Goal: Contribute content

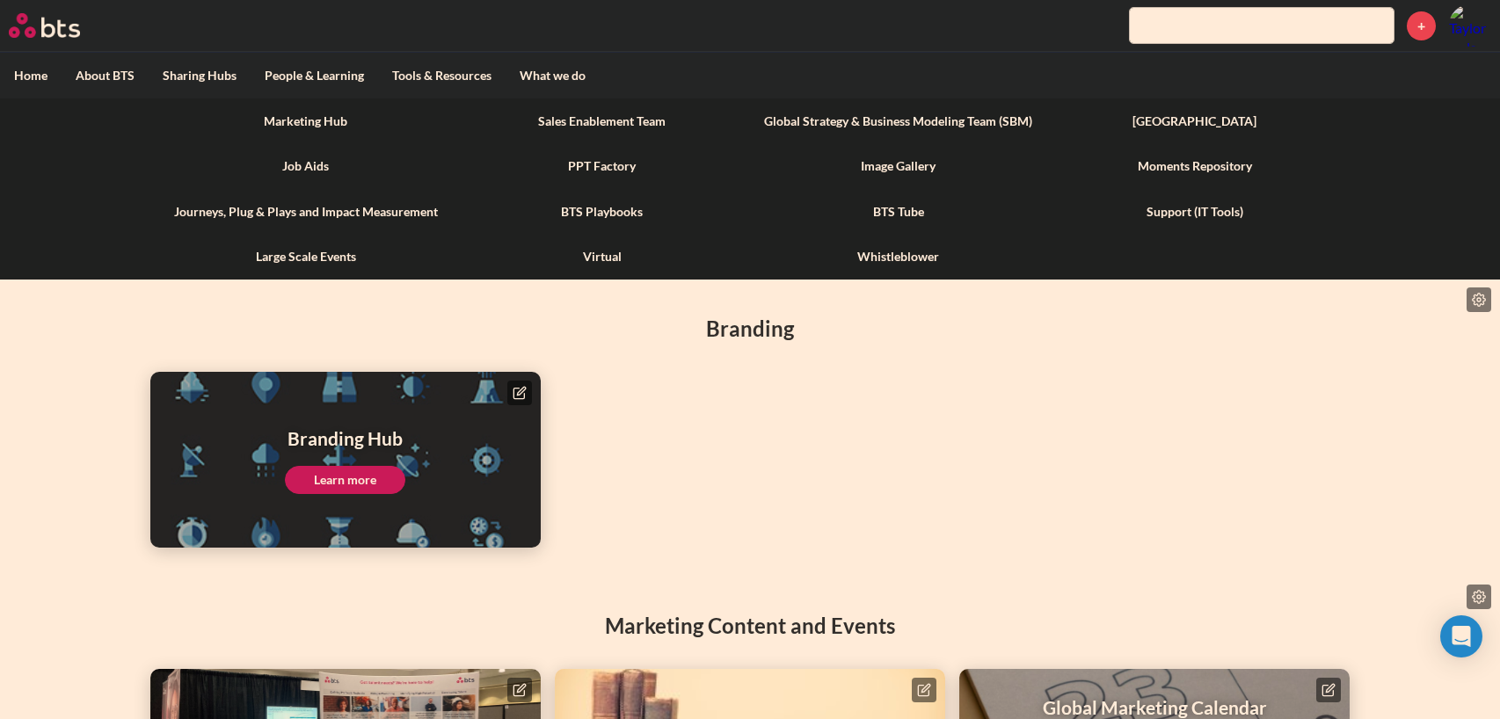
click at [333, 117] on link "Marketing Hub" at bounding box center [305, 121] width 296 height 46
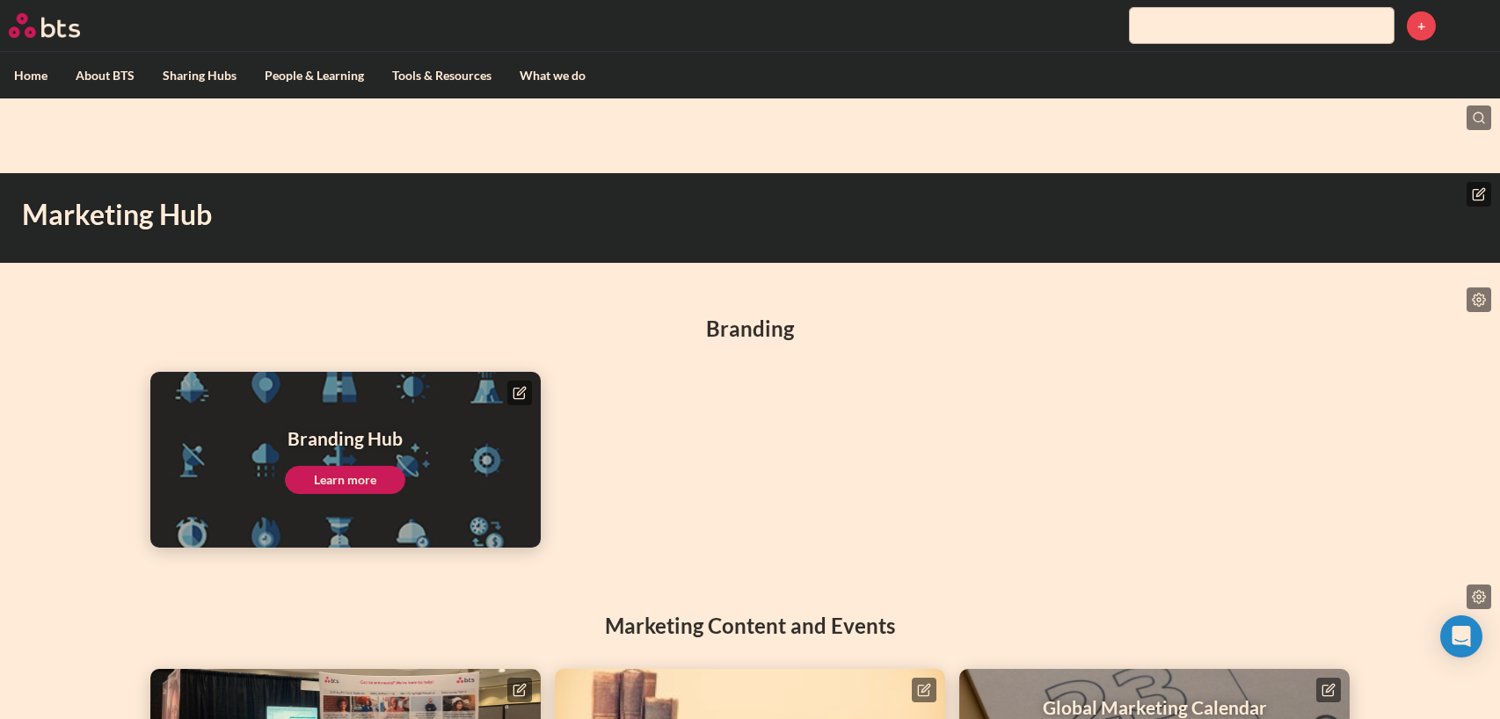
scroll to position [154, 0]
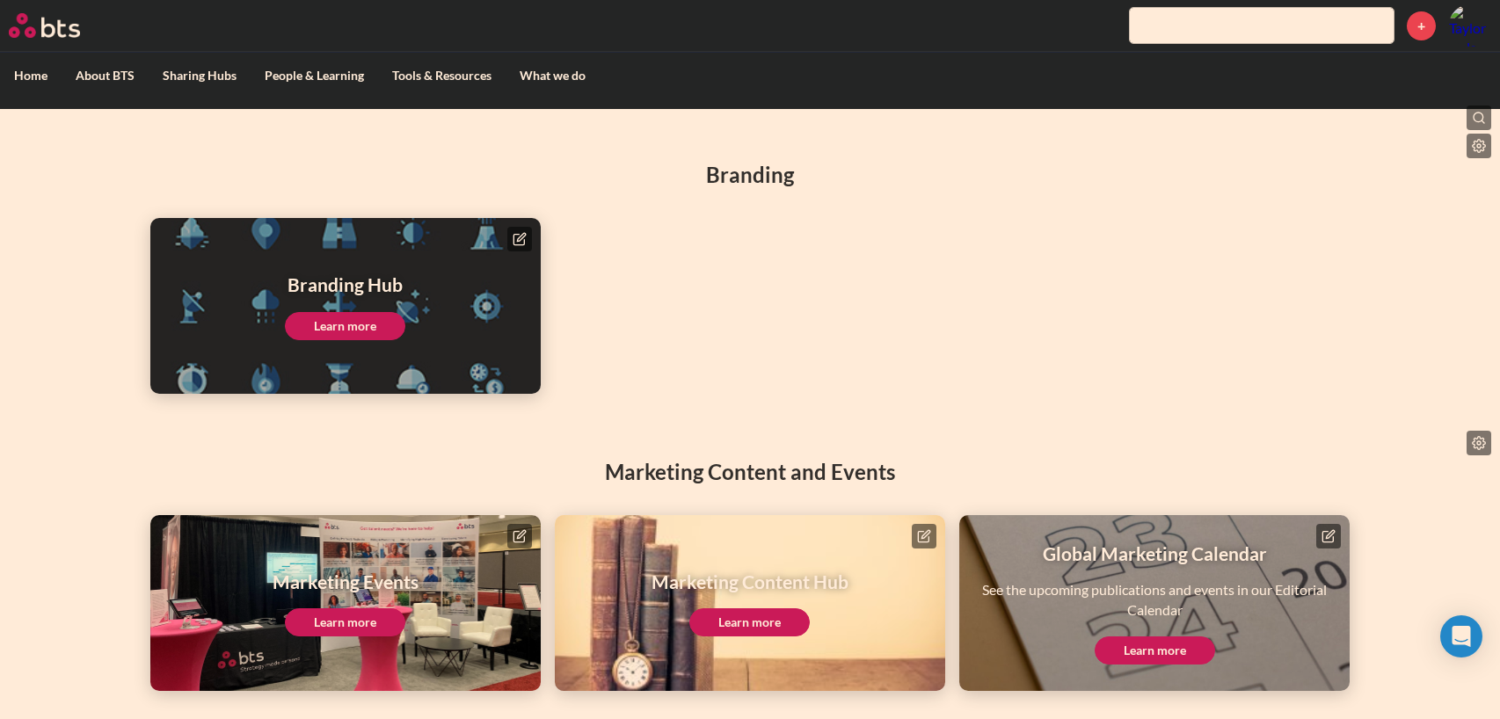
click at [777, 626] on link "Learn more" at bounding box center [749, 623] width 120 height 28
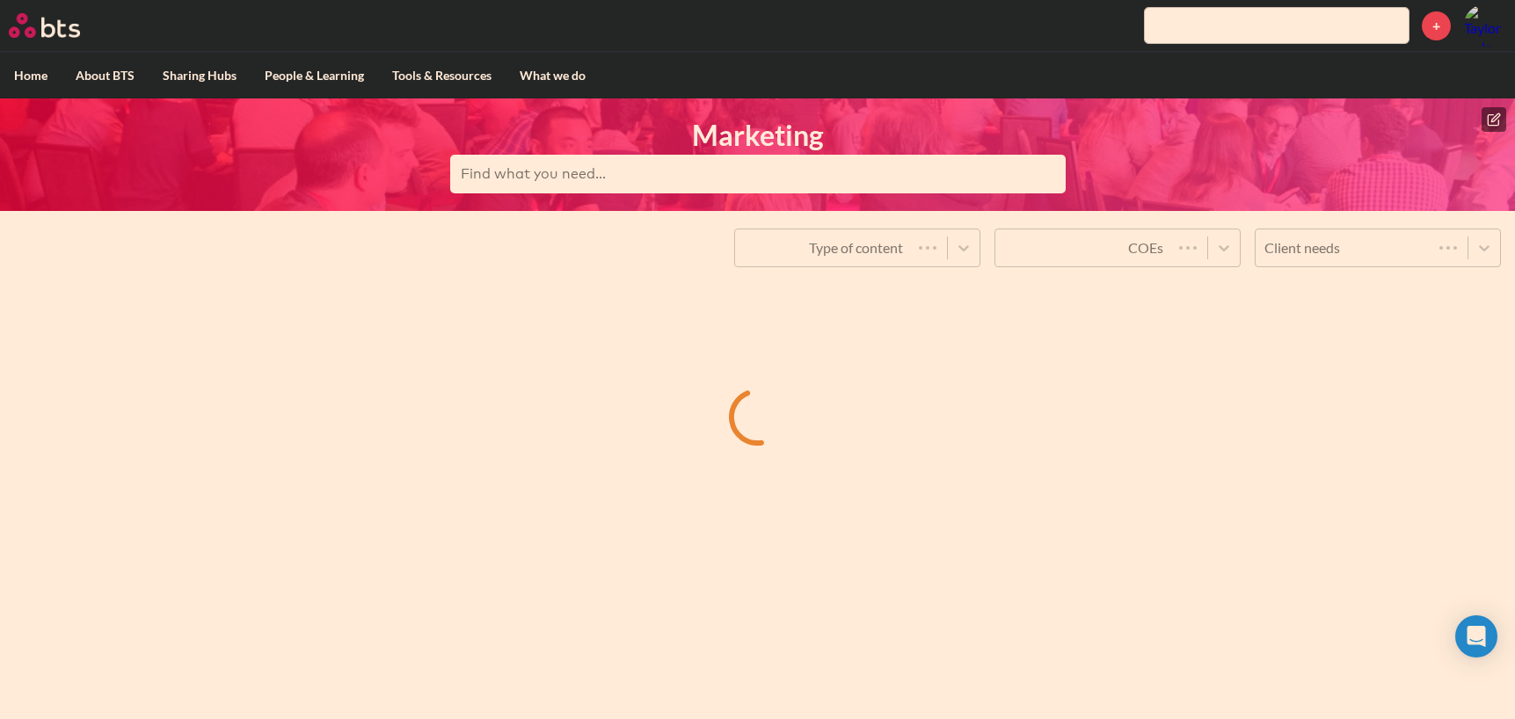
click at [1491, 124] on icon at bounding box center [1493, 119] width 11 height 11
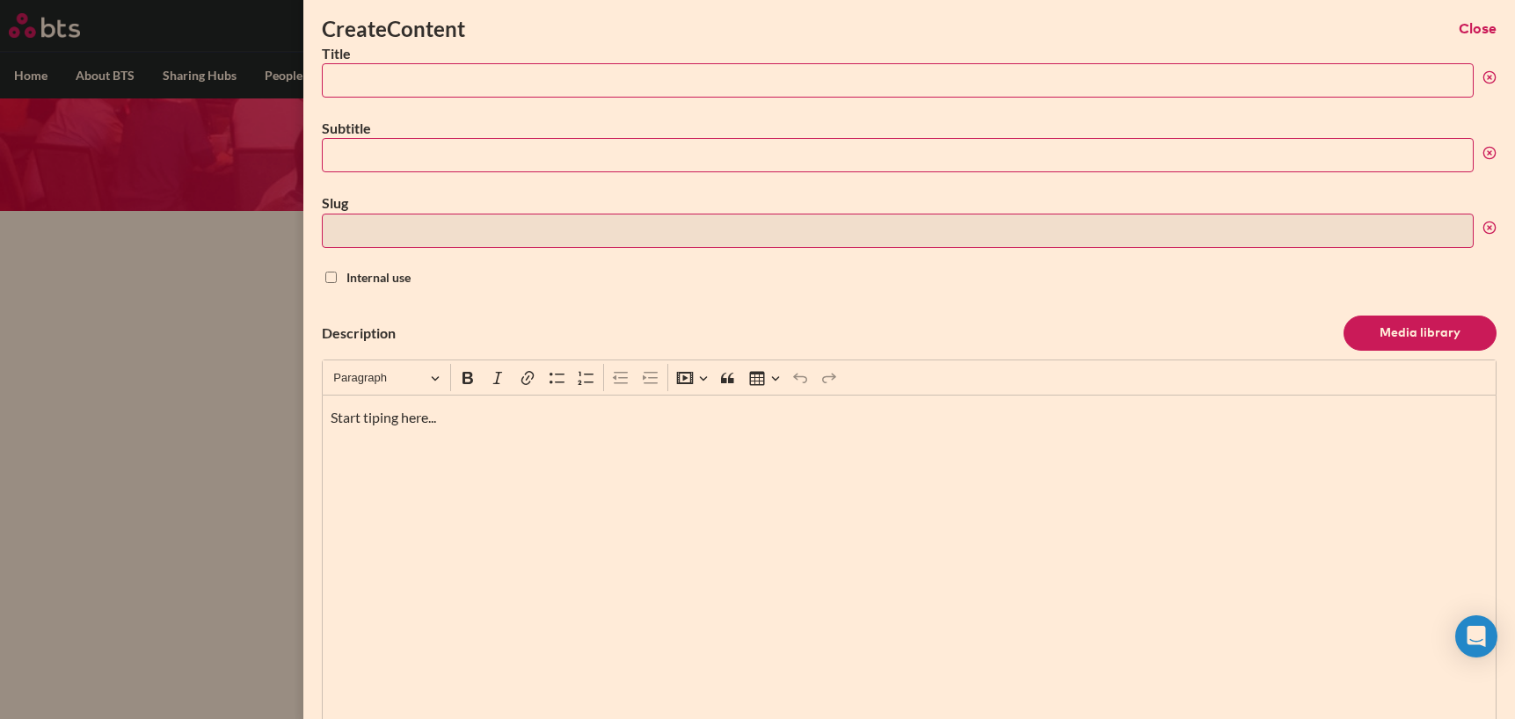
scroll to position [1, 0]
click at [381, 75] on input "Title" at bounding box center [898, 79] width 1152 height 34
paste input "High-performing teaming: How leadership priorities map to enterprise needs and …"
type input "High-performing teaming: How leadership priorities map to enterprise needs and …"
type input "high-performing-teaming-how-leadership-priorities-map-to-enterprise-needs-and-r…"
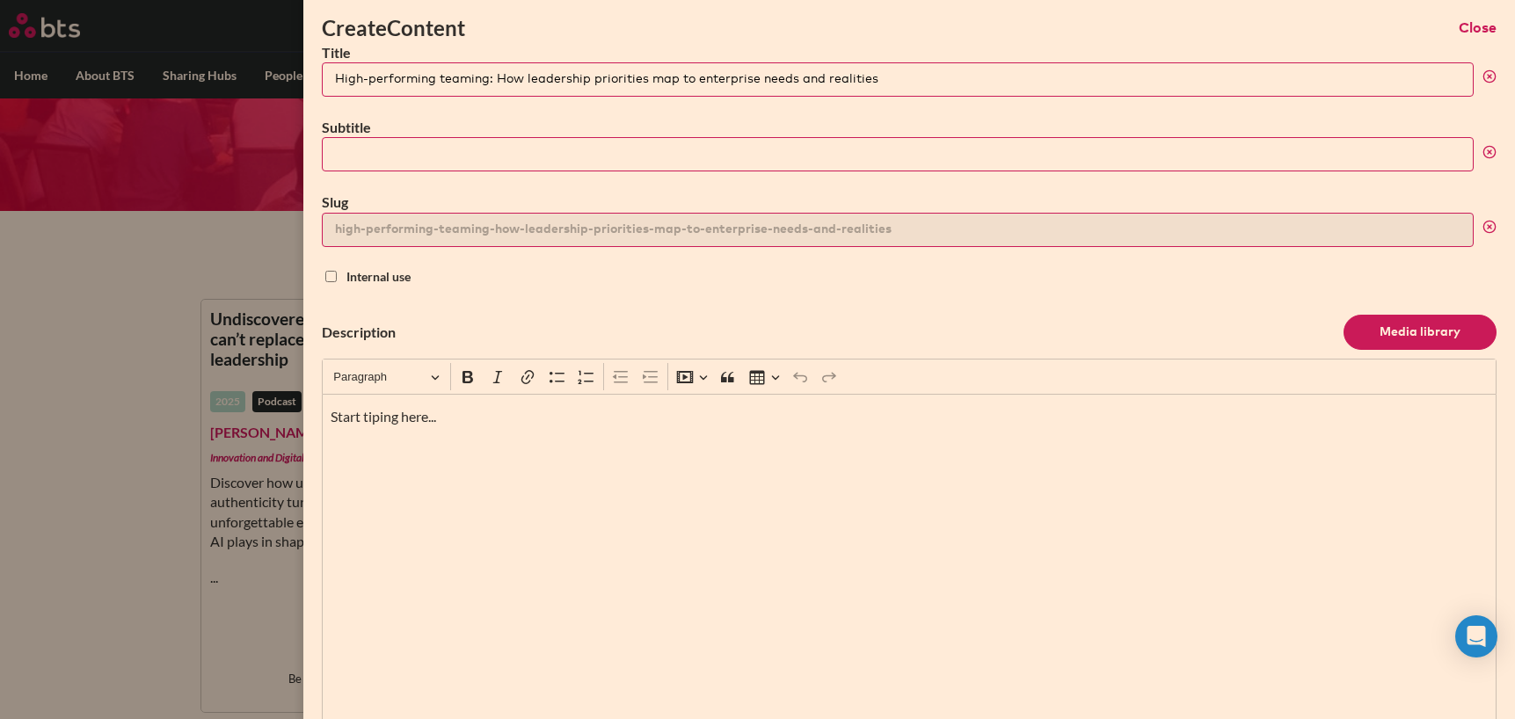
click at [497, 79] on input "High-performing teaming: How leadership priorities map to enterprise needs and …" at bounding box center [898, 79] width 1152 height 34
type input "High-performing teaming:"
type input "high-performing-teaming"
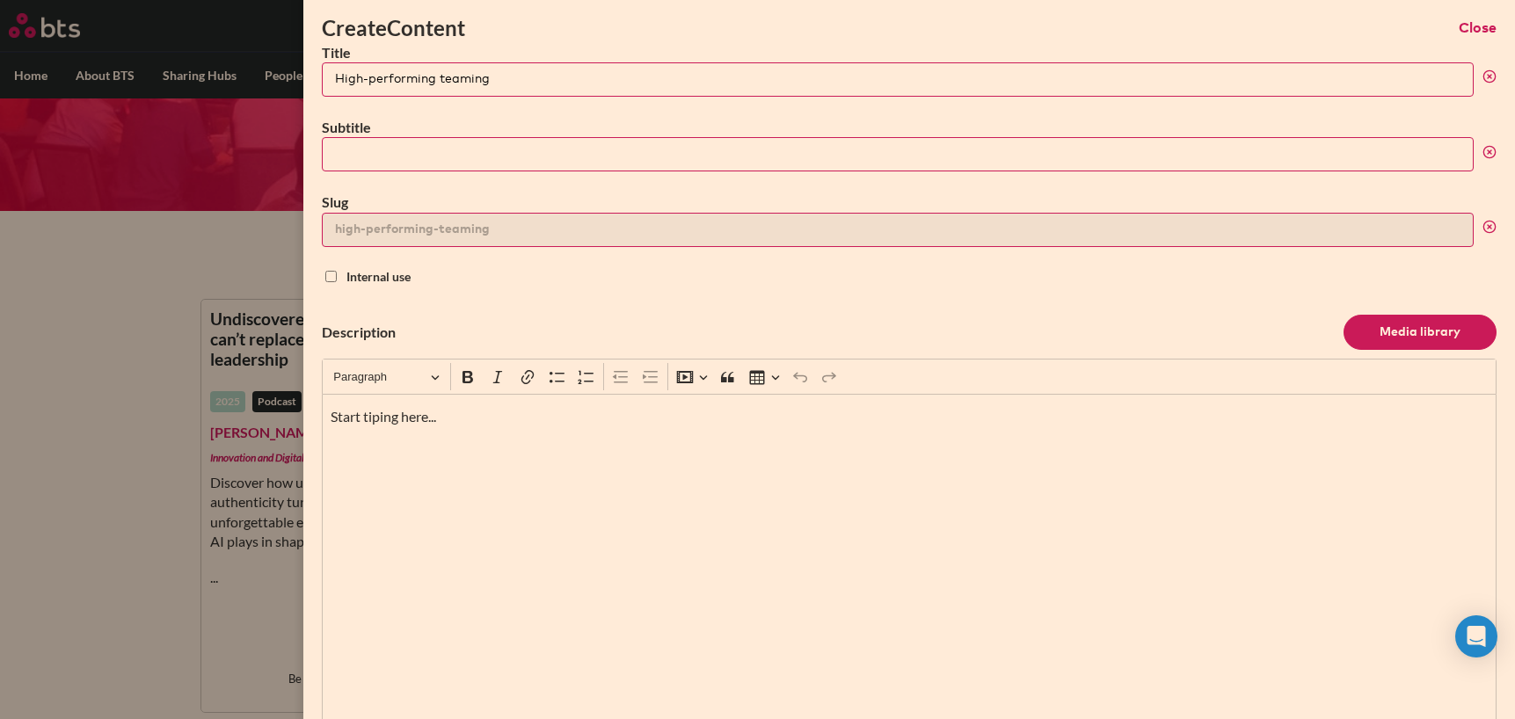
type input "High-performing teaming"
click at [471, 142] on input "Subtitle" at bounding box center [898, 154] width 1152 height 34
paste input "How leadership priorities map to enterprise needs and realities"
type input "How leadership priorities map to enterprise needs and realities"
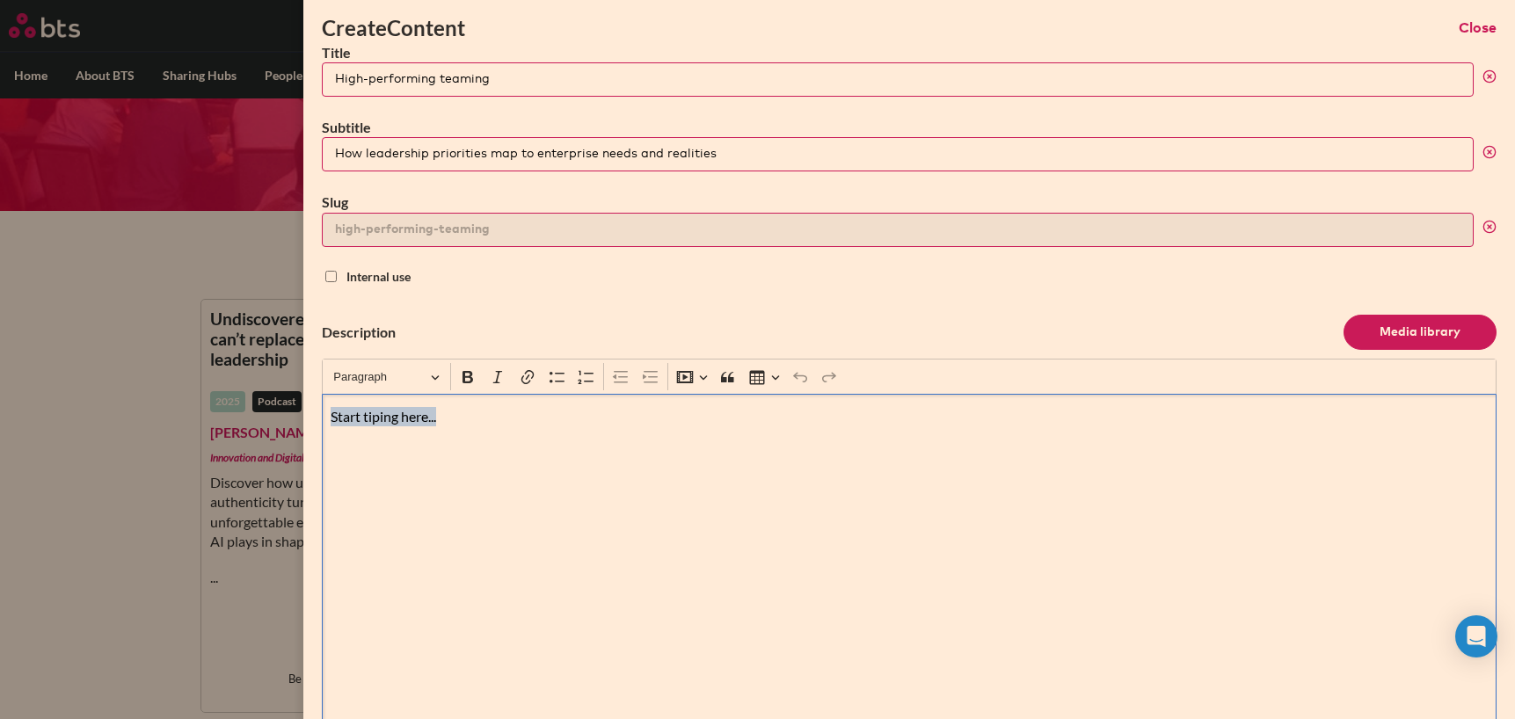
drag, startPoint x: 567, startPoint y: 407, endPoint x: 214, endPoint y: 376, distance: 354.9
click at [214, 211] on div "Create Content Close Title High-performing teaming Subtitle How leadership prio…" at bounding box center [757, 211] width 1515 height 0
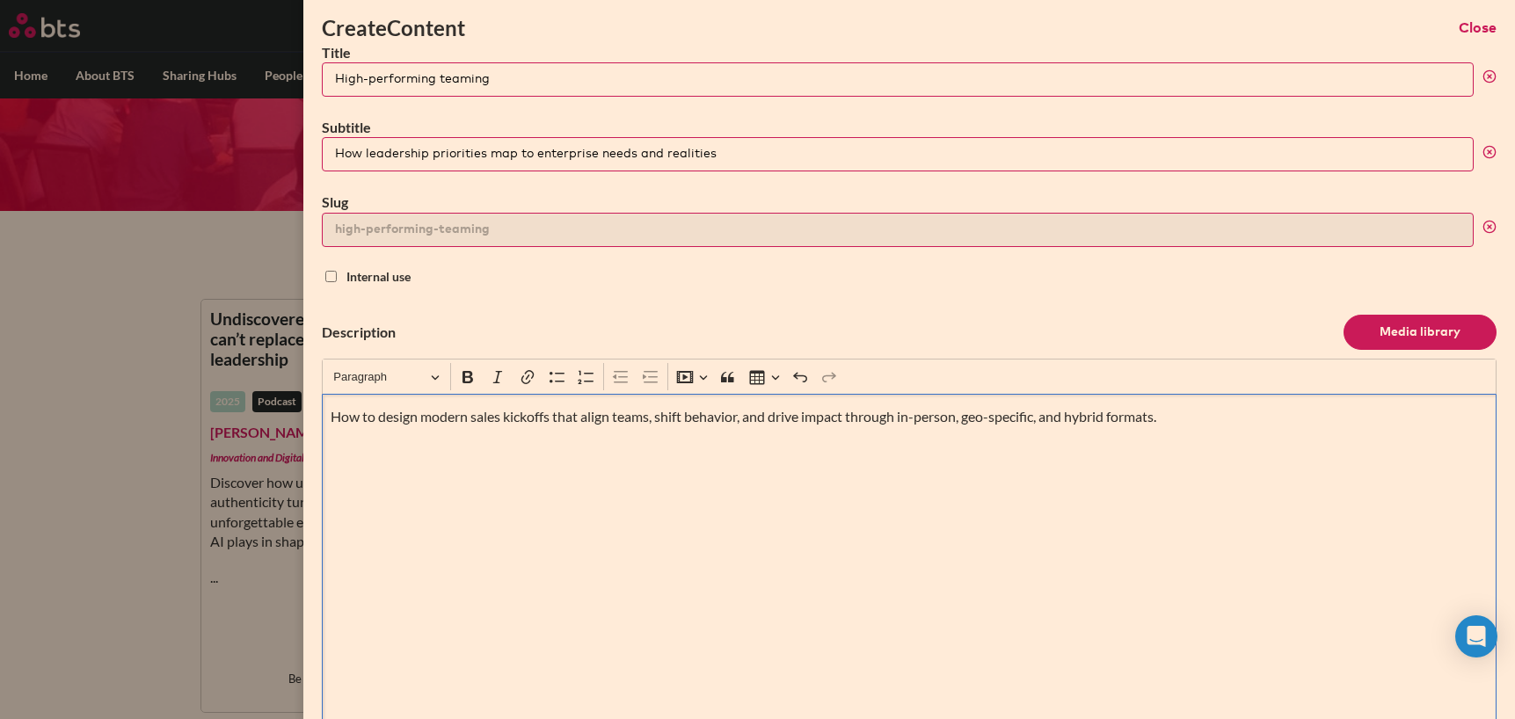
click at [662, 313] on header "Description Media library" at bounding box center [909, 332] width 1175 height 53
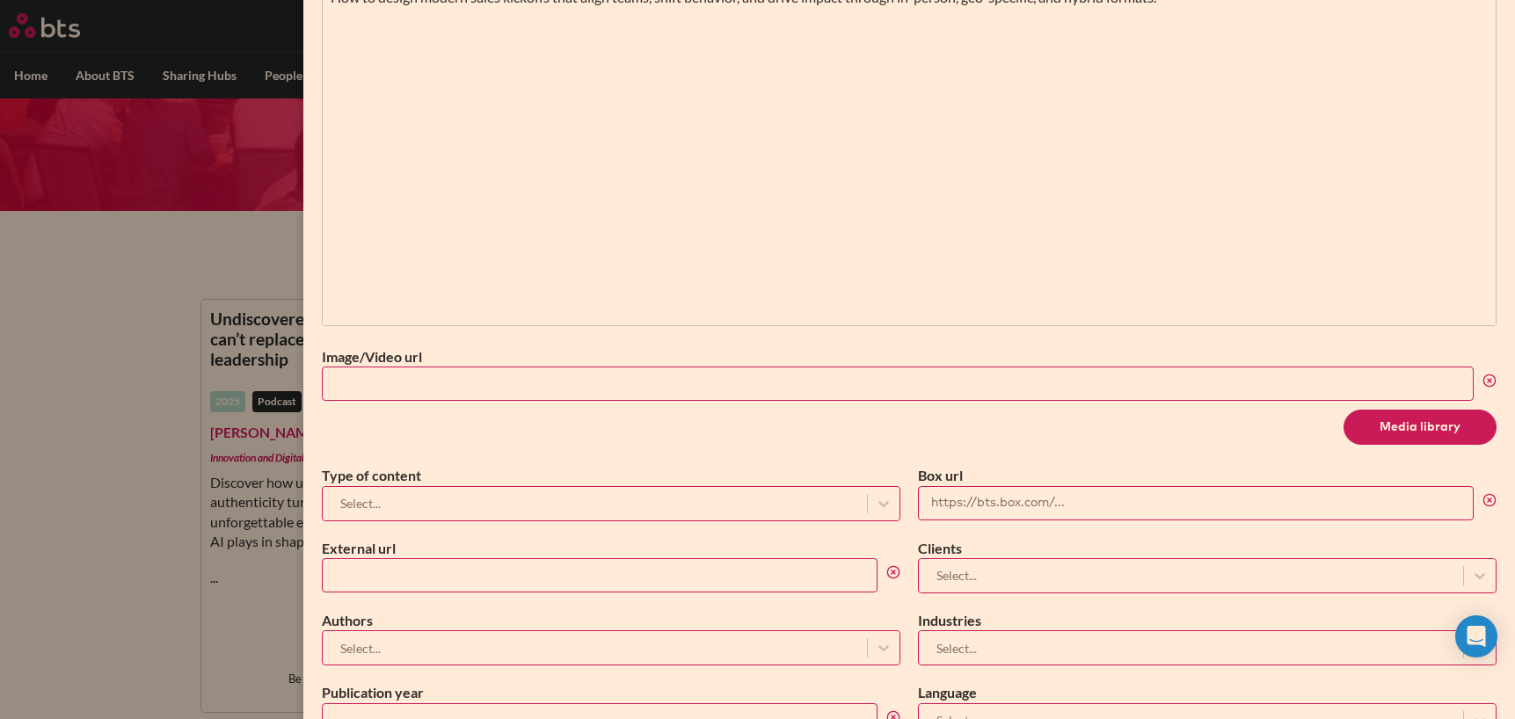
scroll to position [471, 0]
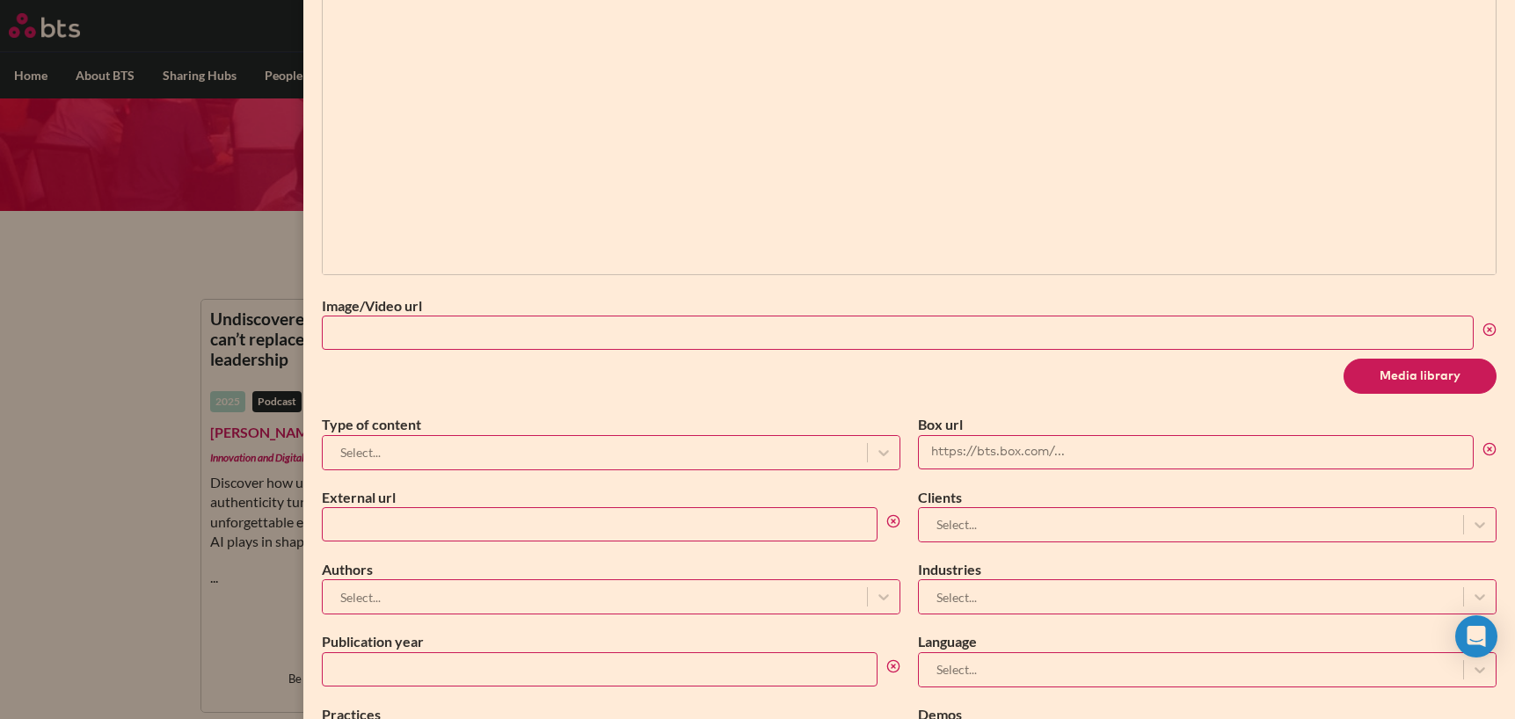
click at [382, 525] on input "External url" at bounding box center [600, 524] width 556 height 34
paste input "https://bts.com/insights/high-performing-teaming/"
type input "https://bts.com/insights/high-performing-teaming/"
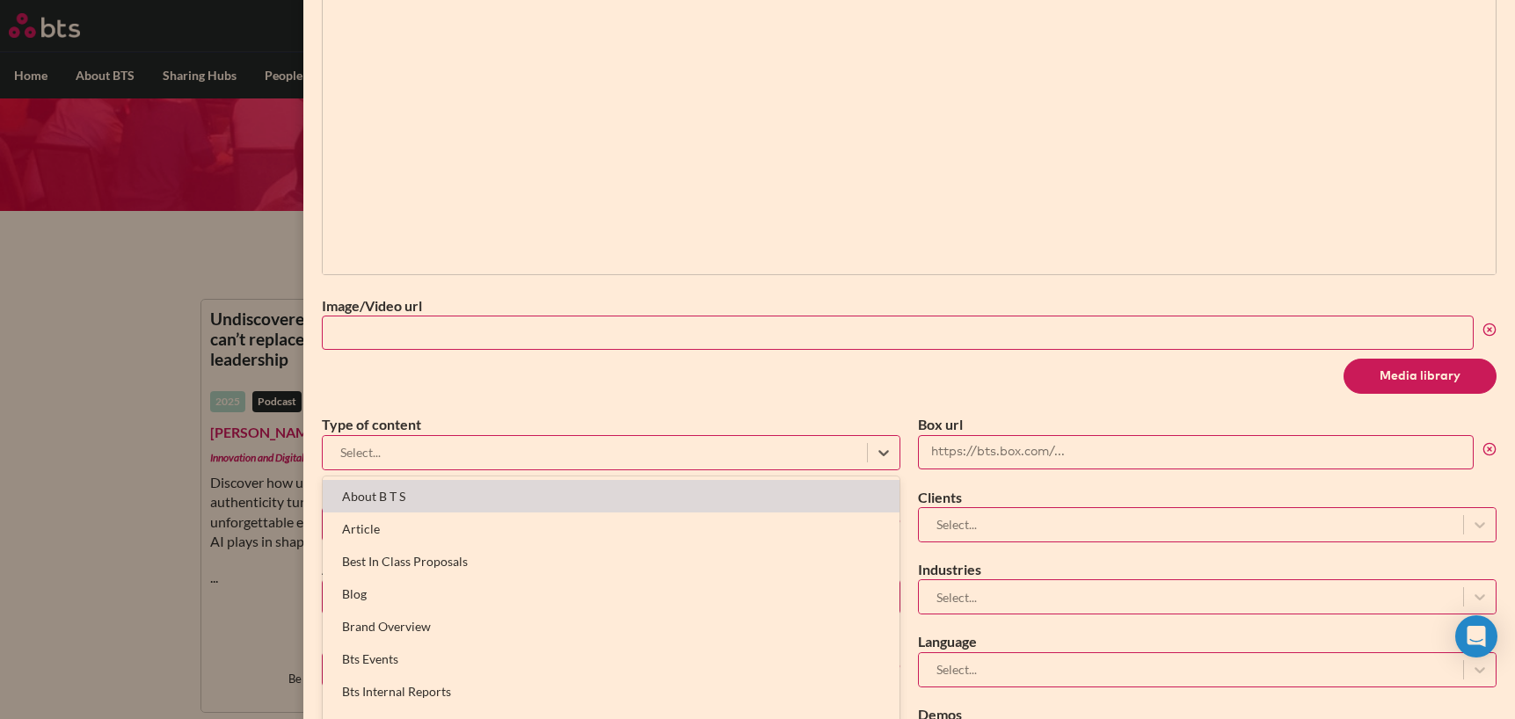
click at [426, 458] on div at bounding box center [595, 452] width 527 height 22
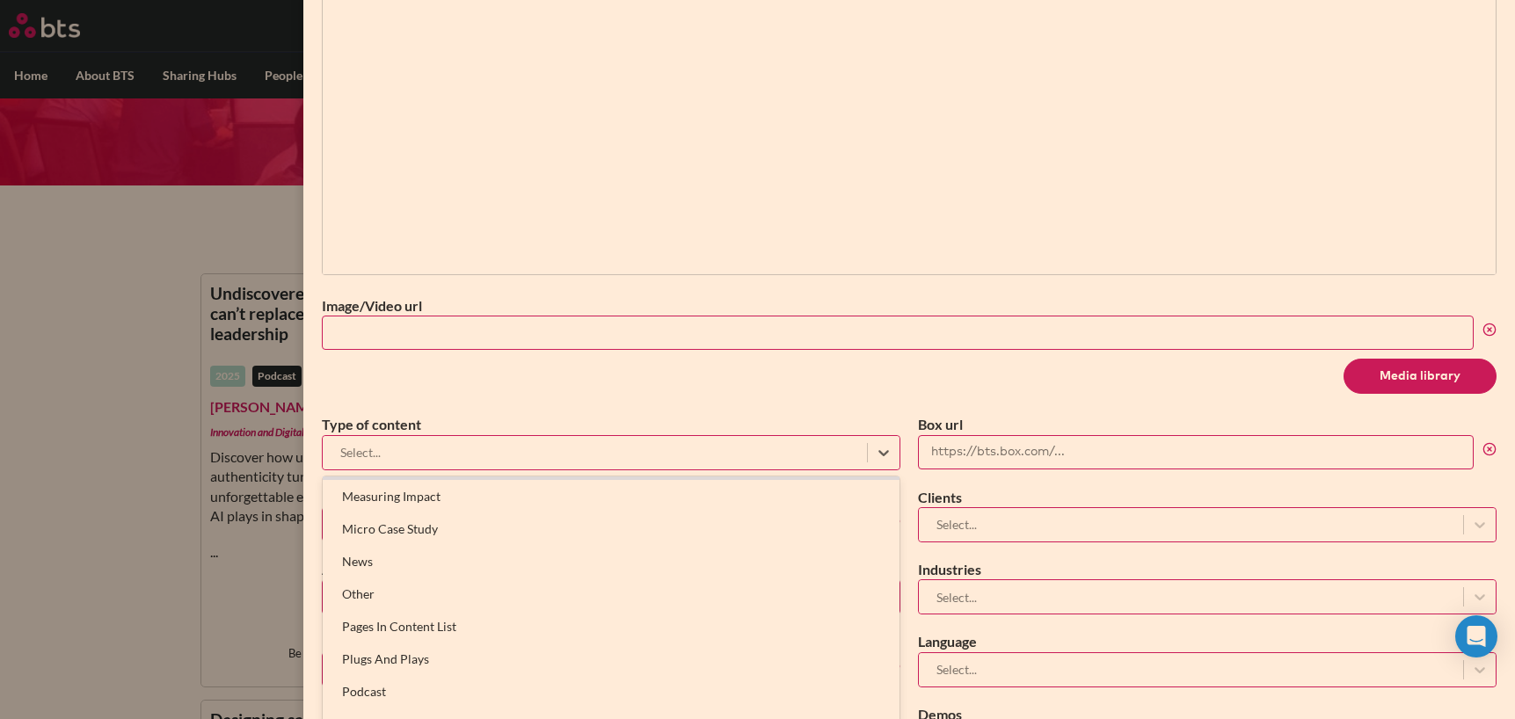
scroll to position [828, 0]
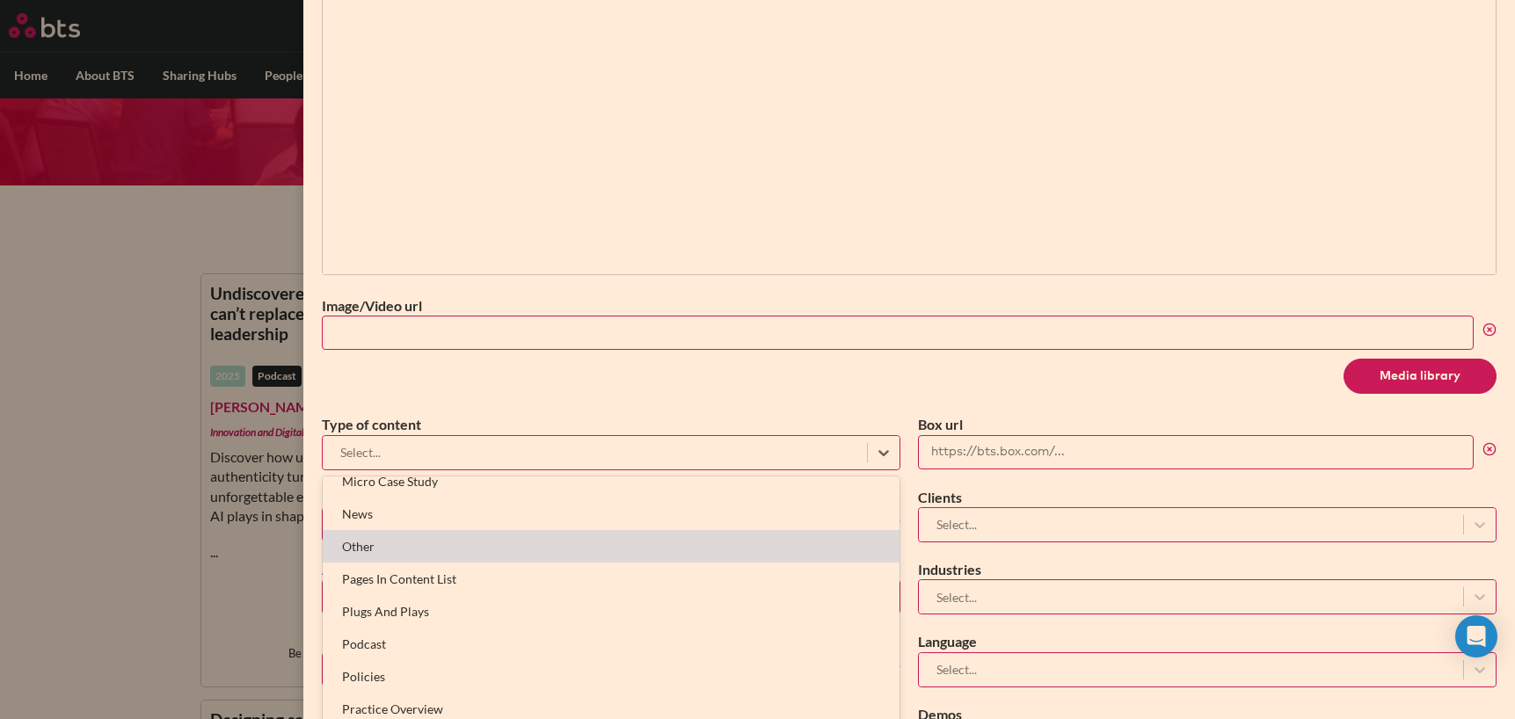
click at [381, 542] on div "Other" at bounding box center [611, 546] width 577 height 33
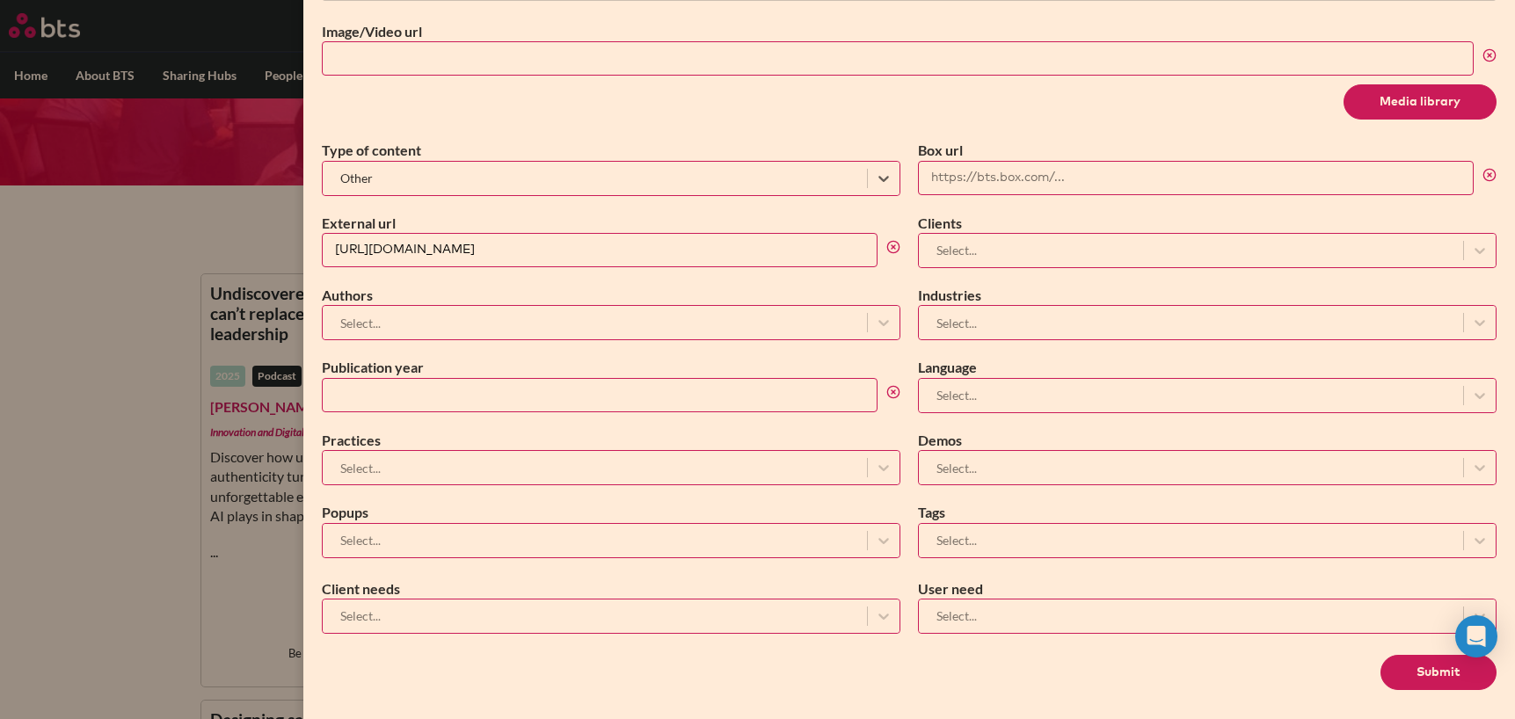
scroll to position [752, 0]
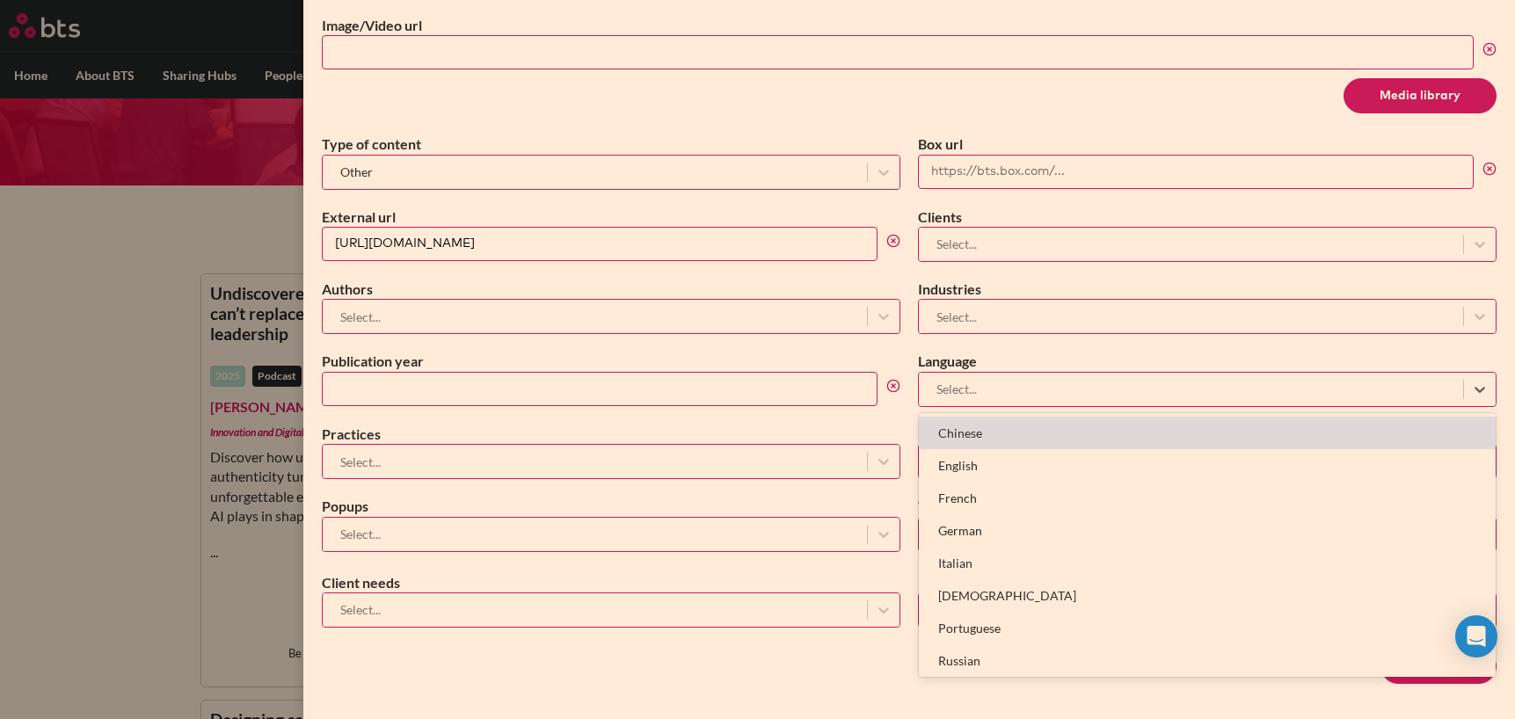
click at [969, 395] on div at bounding box center [1191, 389] width 527 height 22
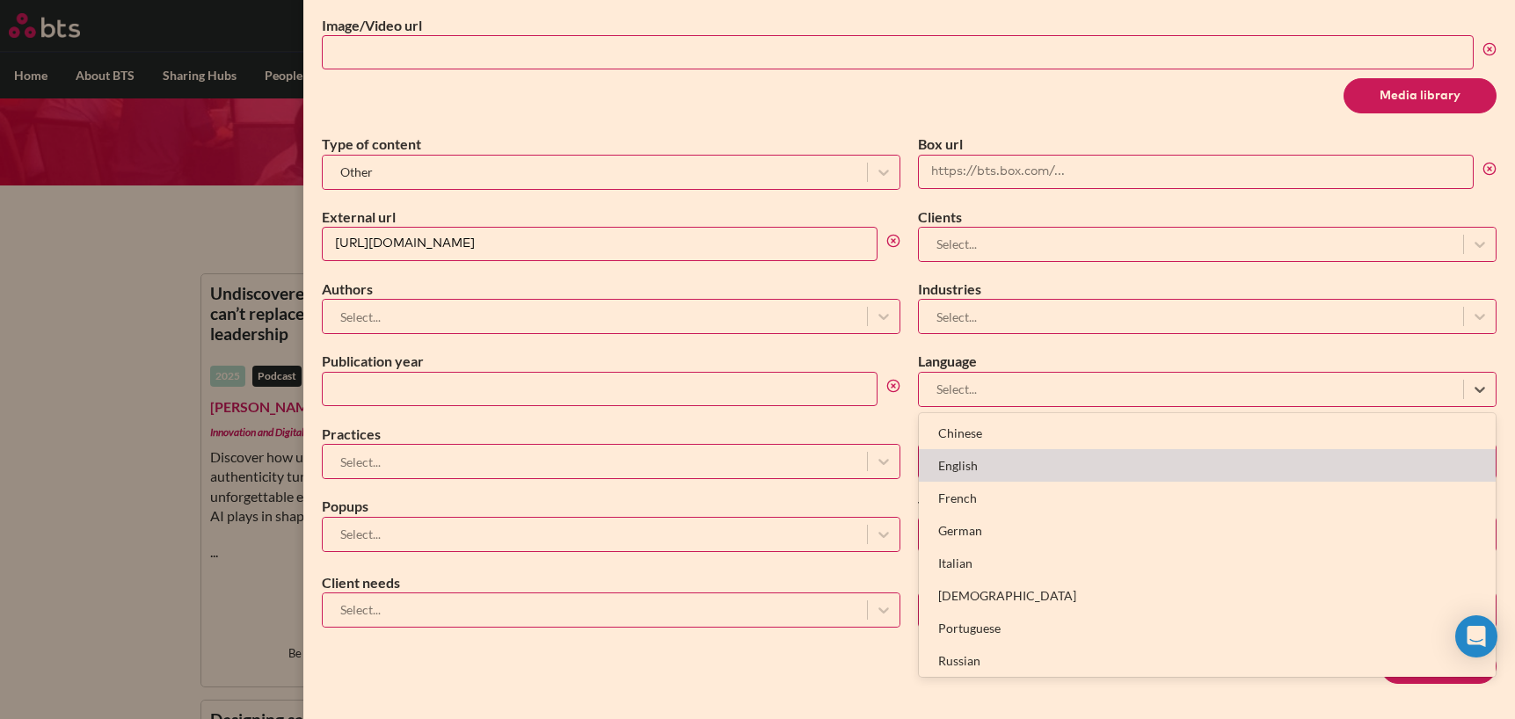
click at [984, 474] on div "English" at bounding box center [1207, 465] width 577 height 33
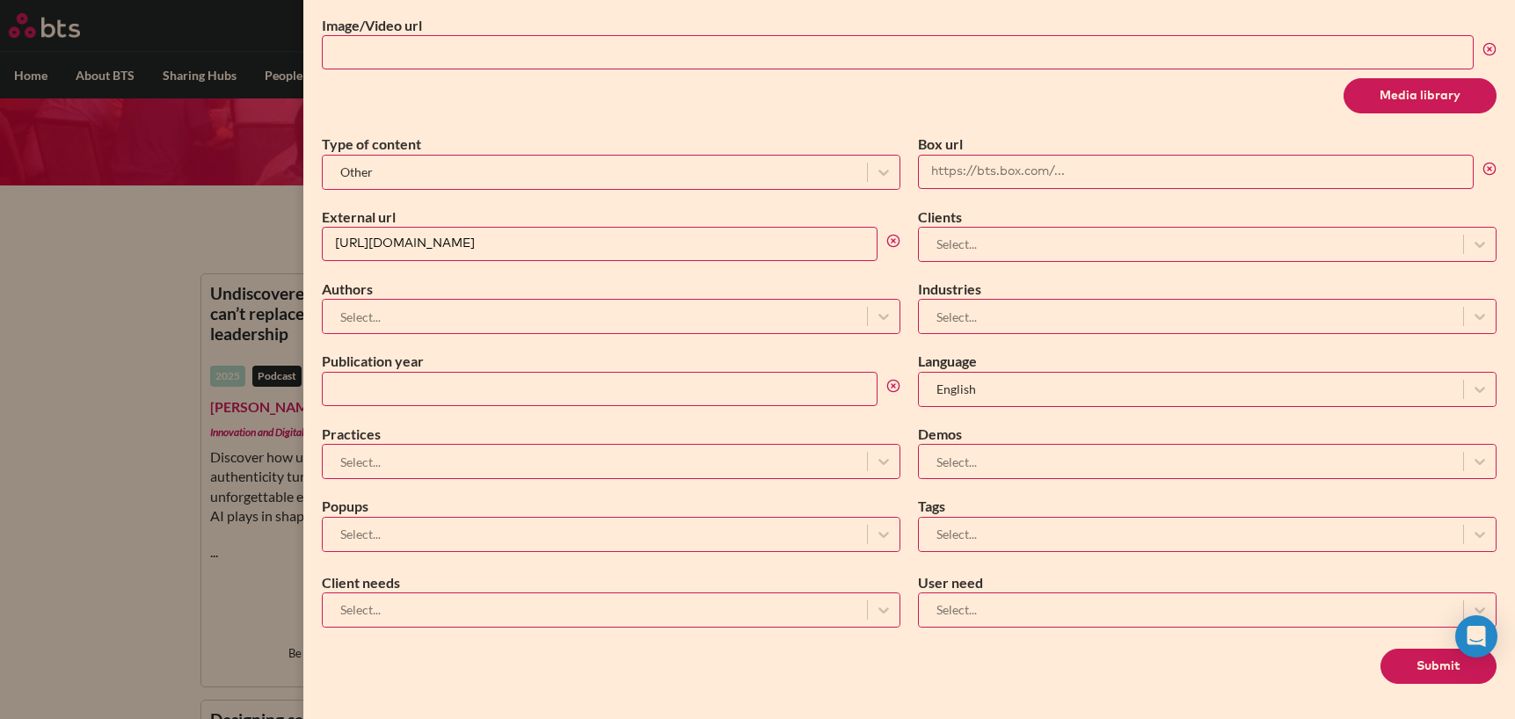
click at [539, 381] on input "Publication year" at bounding box center [600, 389] width 556 height 34
type input "2025"
click at [412, 303] on div "Select..." at bounding box center [595, 317] width 544 height 29
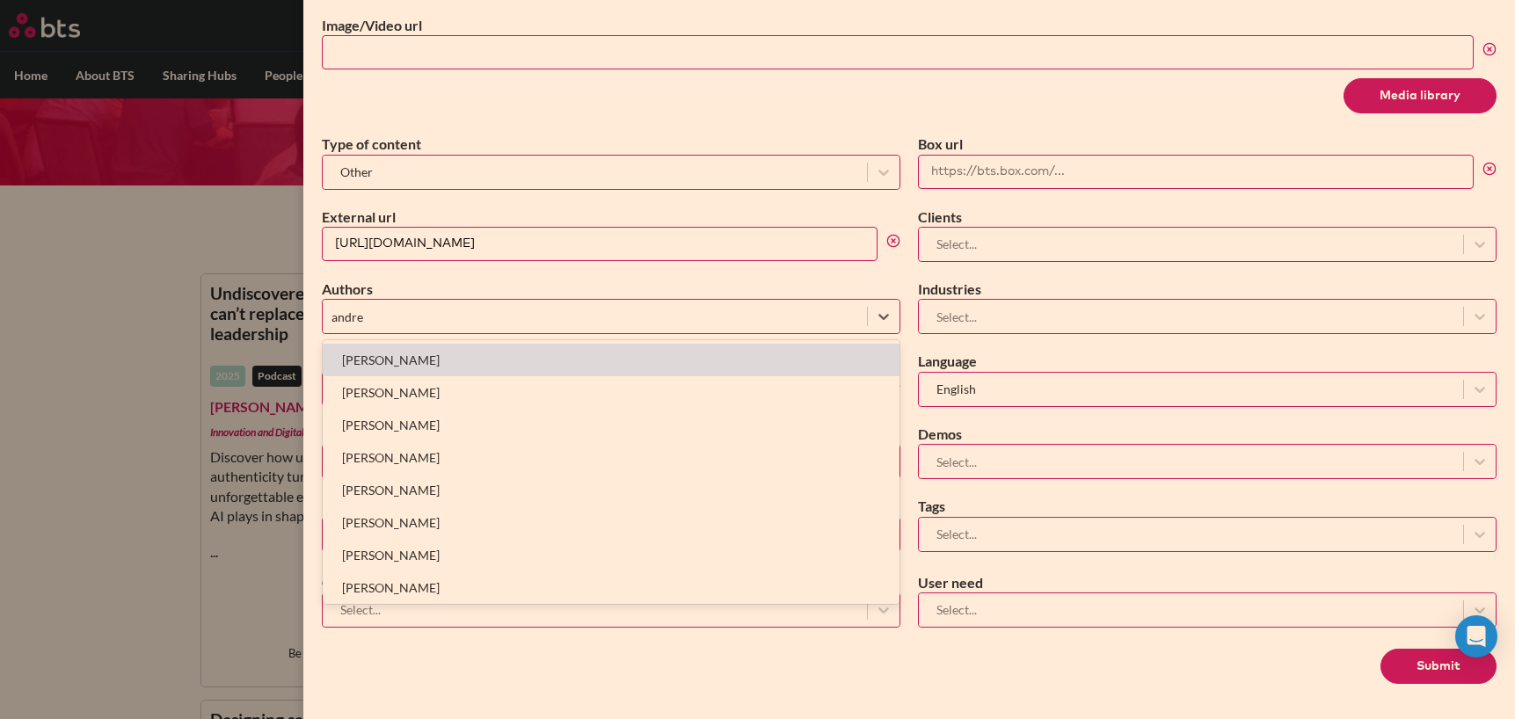
type input "andrew"
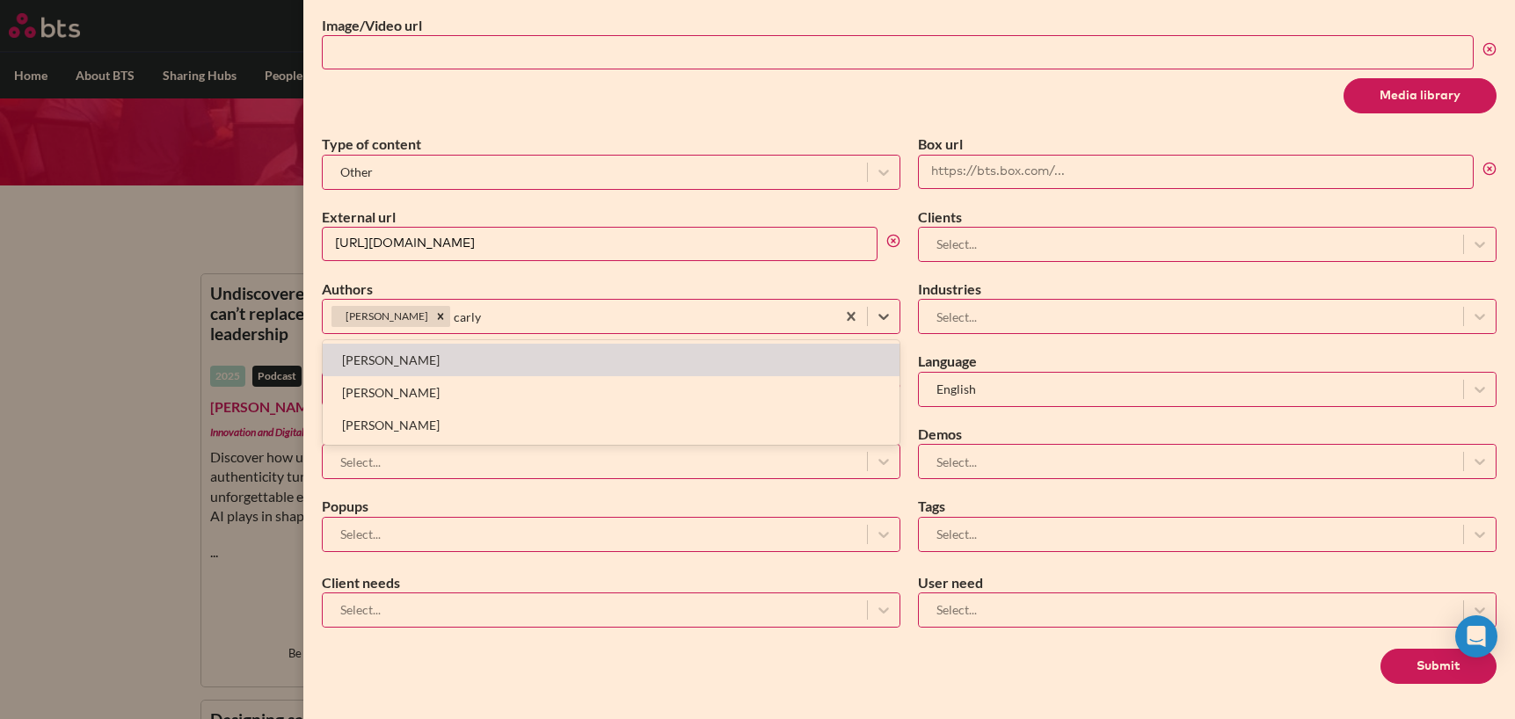
type input "carly k"
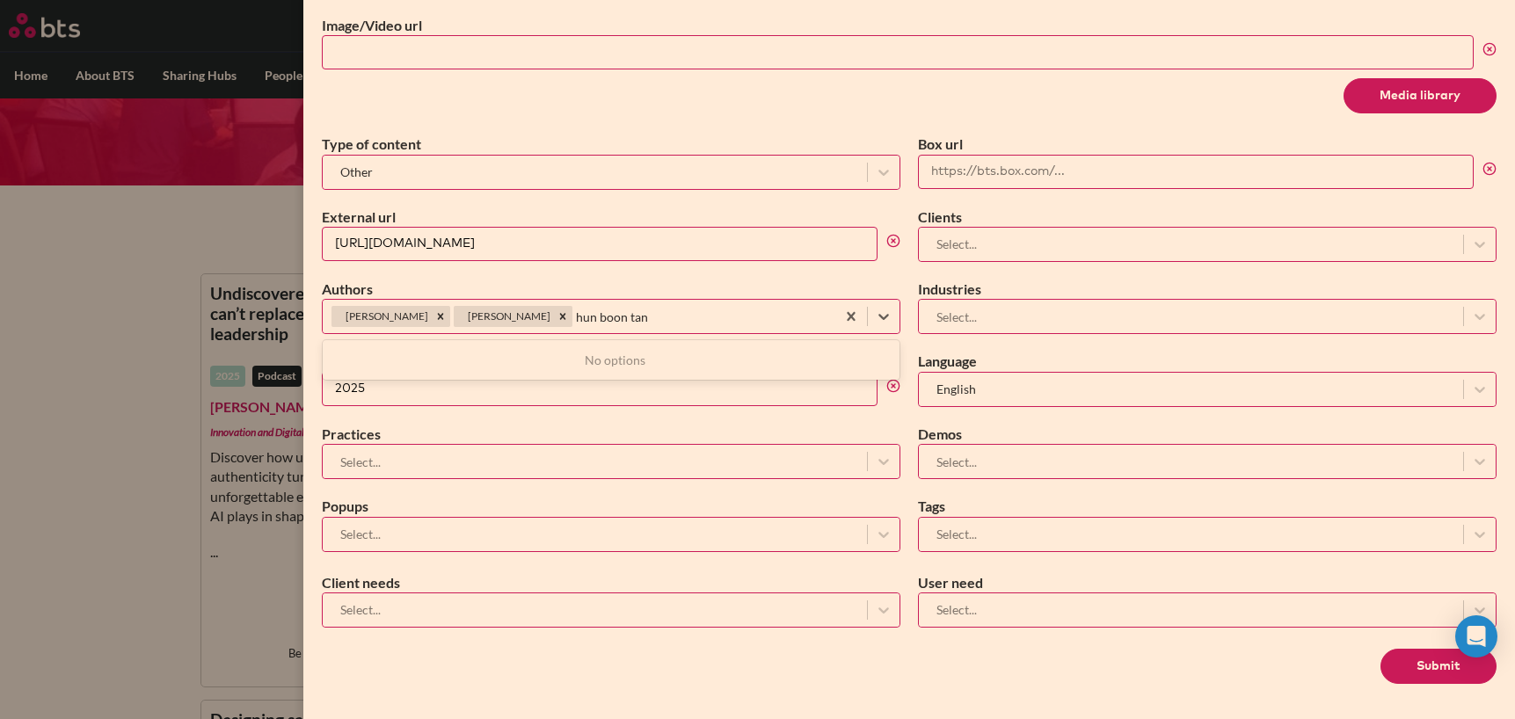
type input "hun boon tan"
click at [578, 319] on input "hun boon tan" at bounding box center [618, 317] width 84 height 18
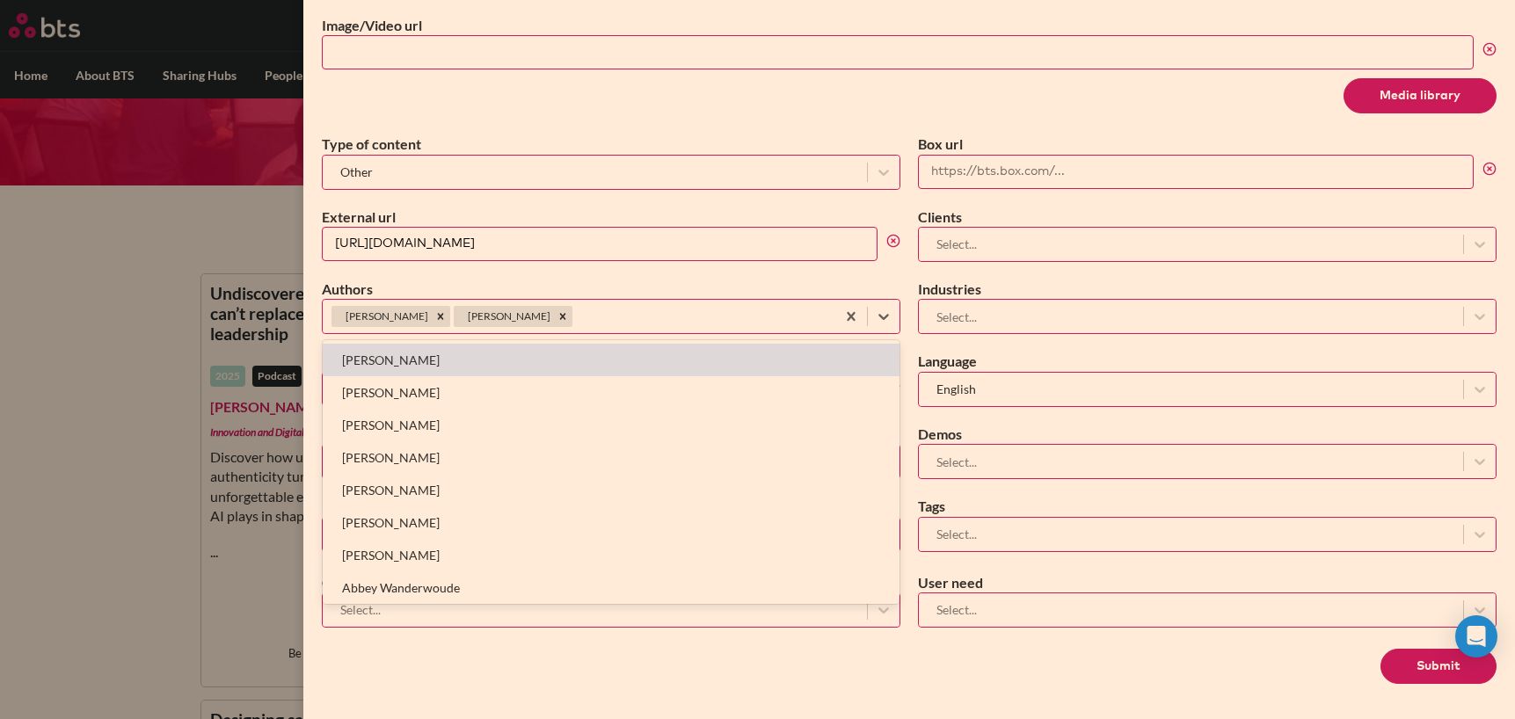
click at [584, 285] on label "Authors" at bounding box center [611, 289] width 579 height 19
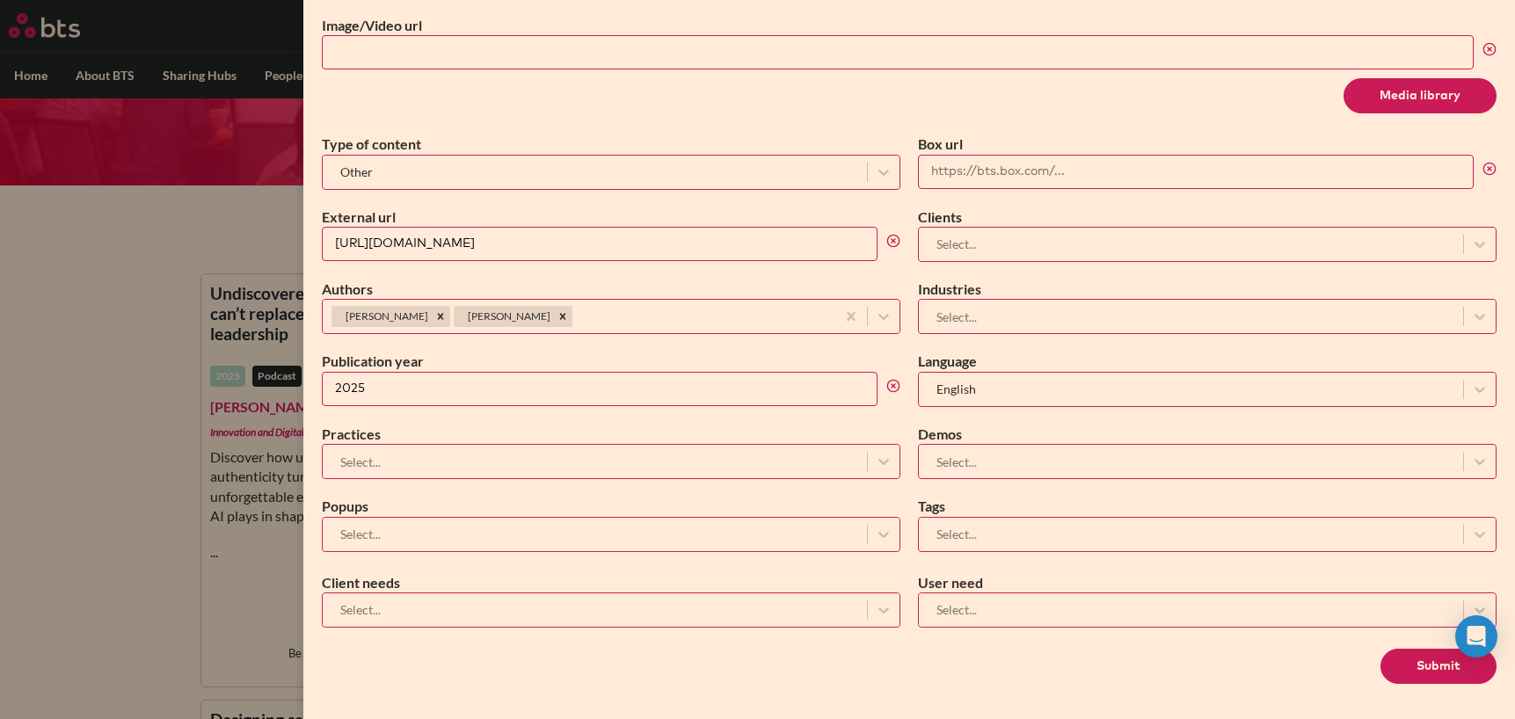
click at [403, 448] on div "Select..." at bounding box center [595, 462] width 544 height 29
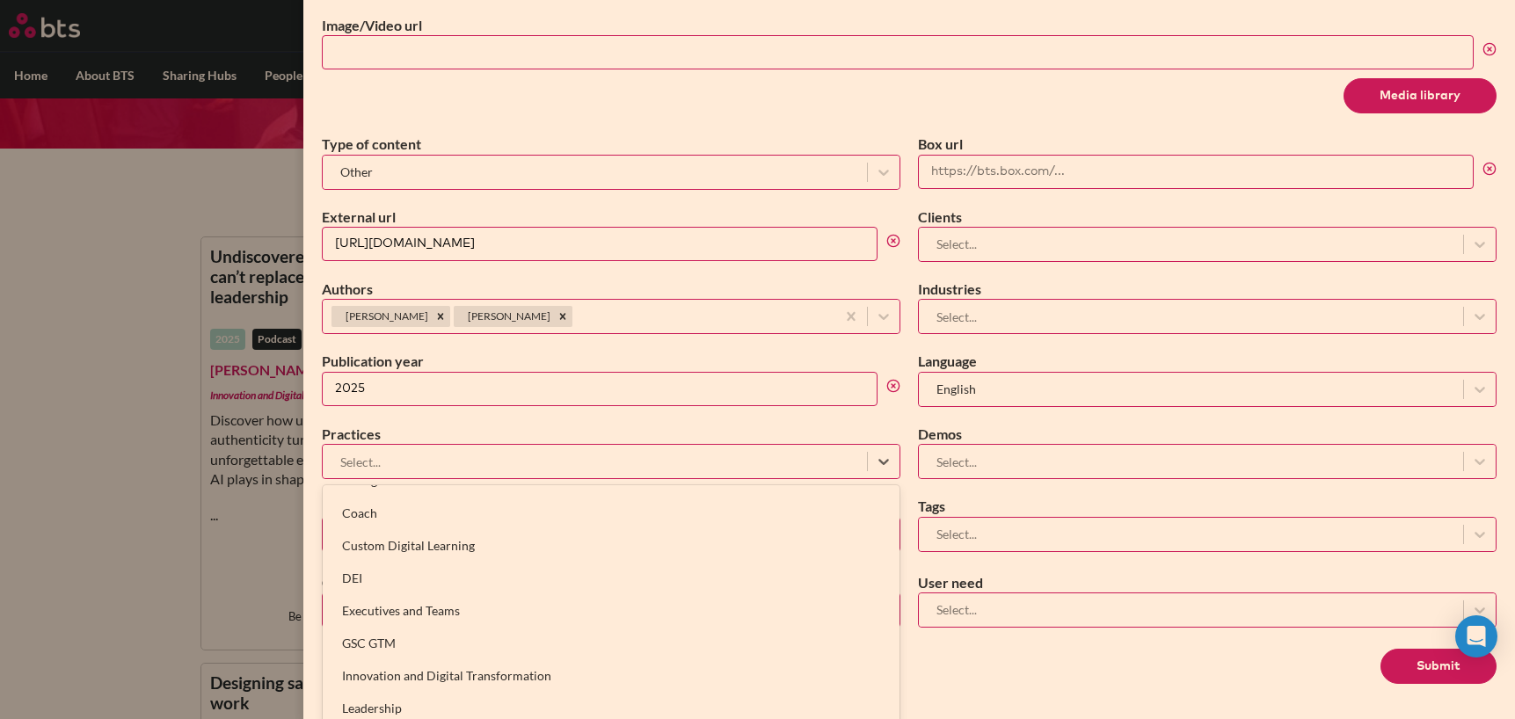
scroll to position [215, 0]
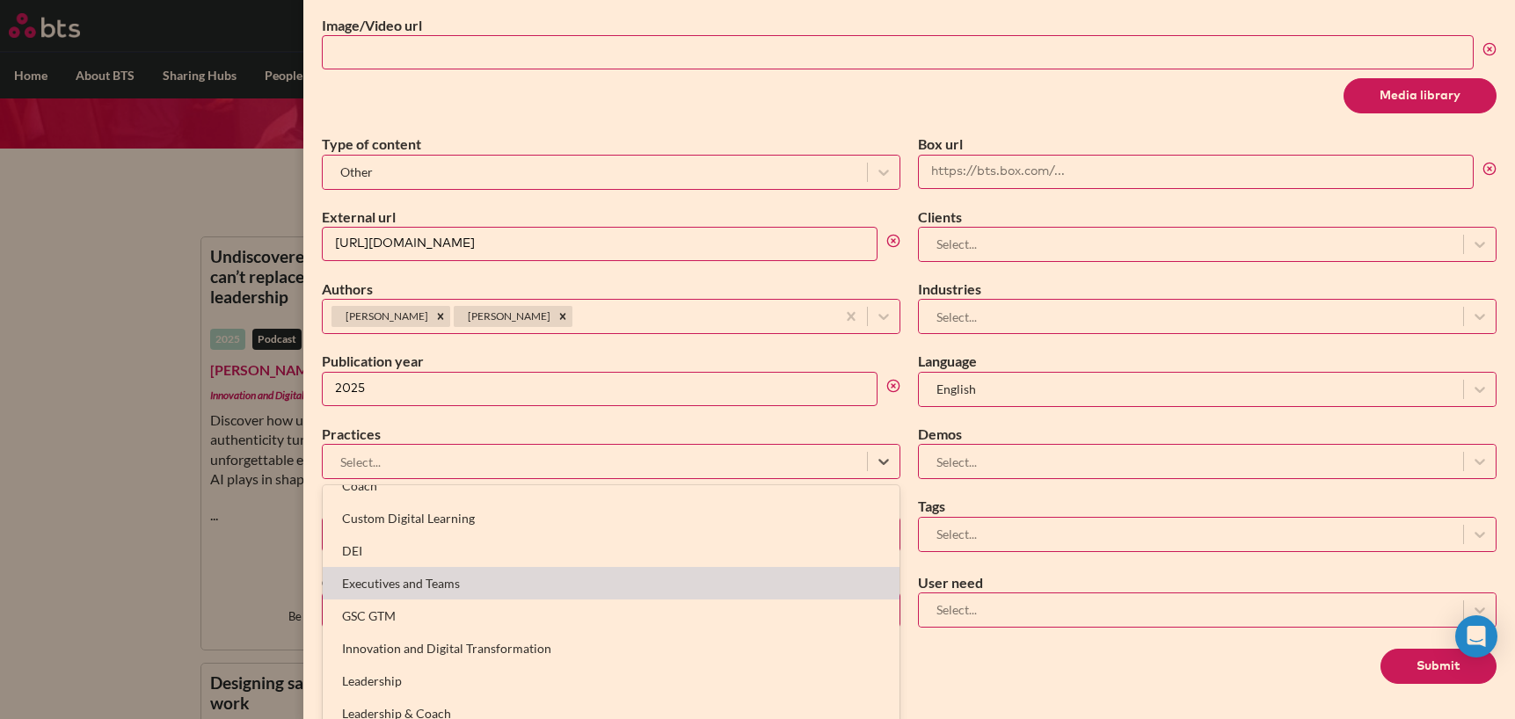
click at [435, 580] on div "Executives and Teams" at bounding box center [611, 583] width 577 height 33
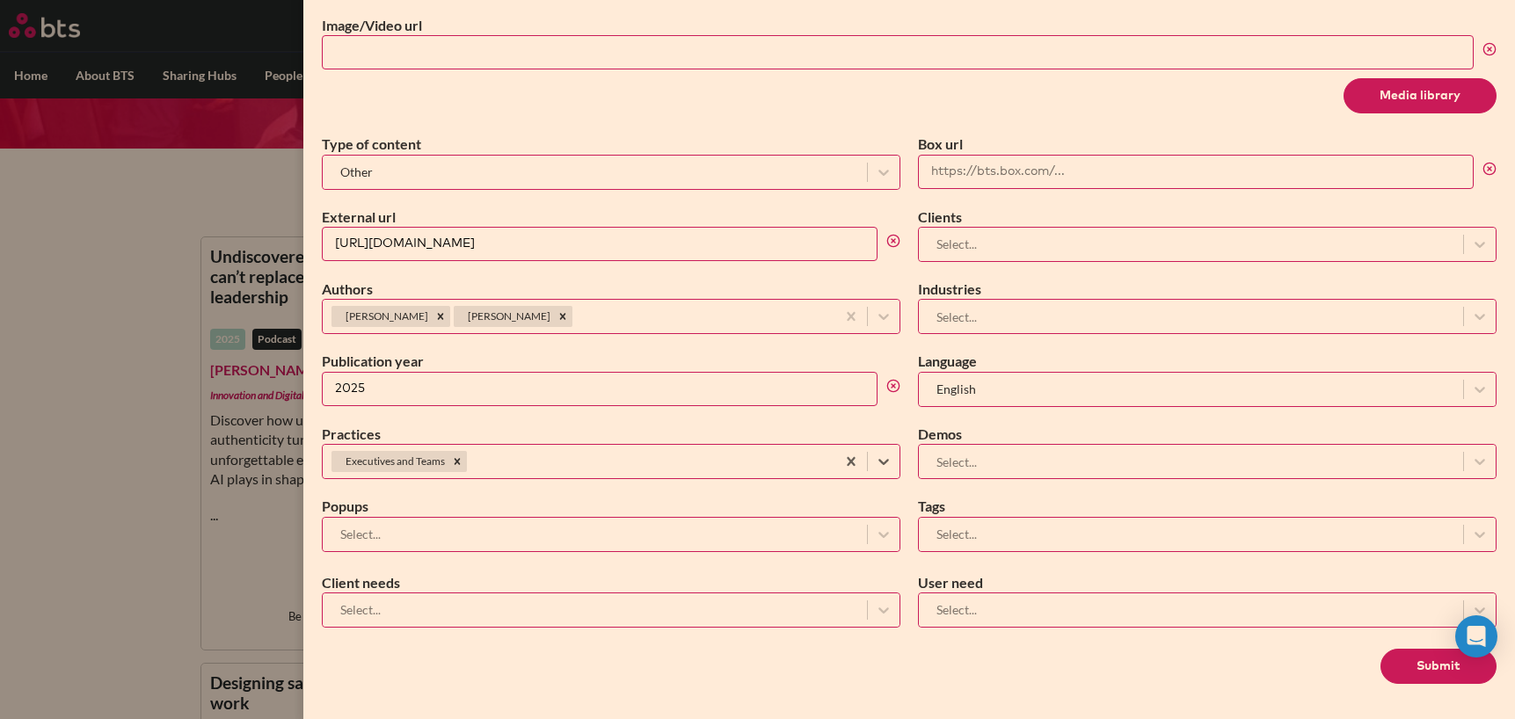
click at [424, 615] on div at bounding box center [595, 610] width 527 height 22
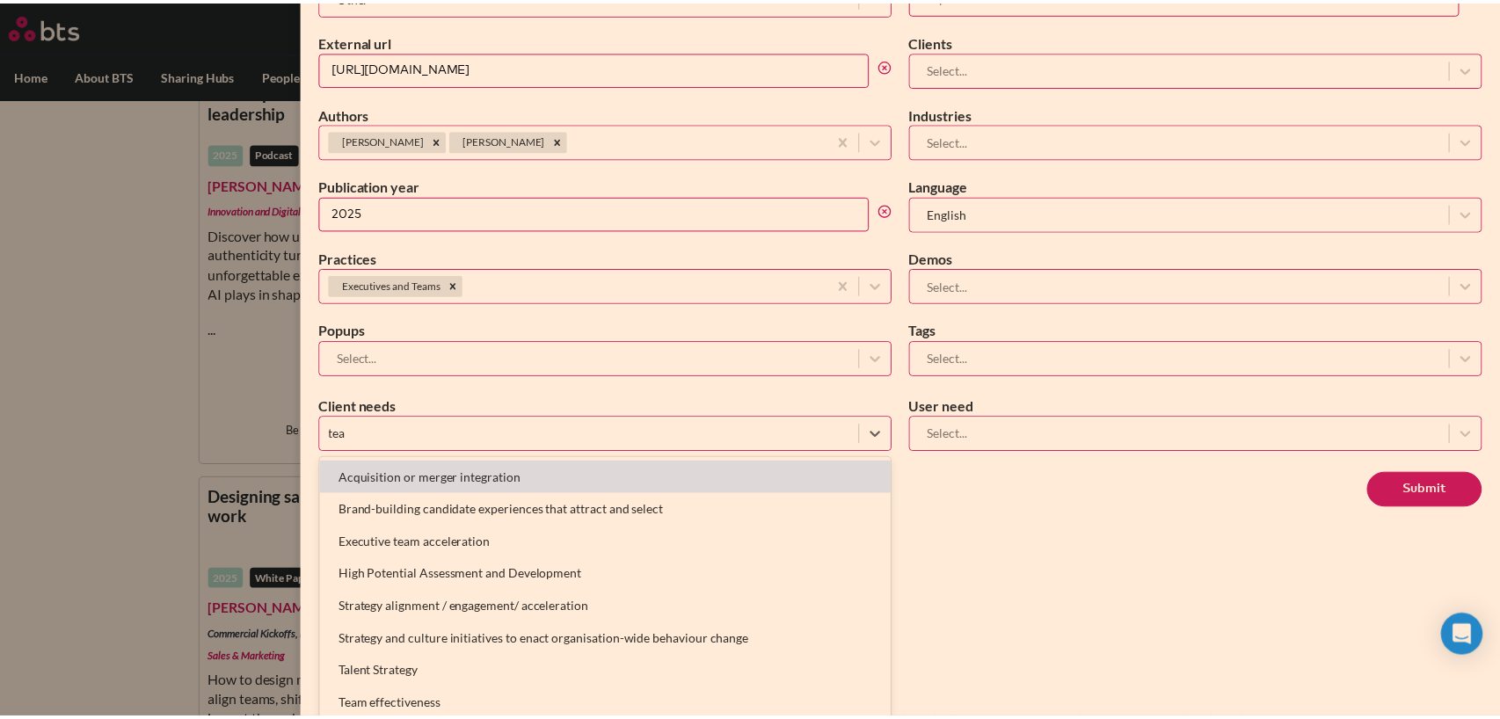
scroll to position [752, 0]
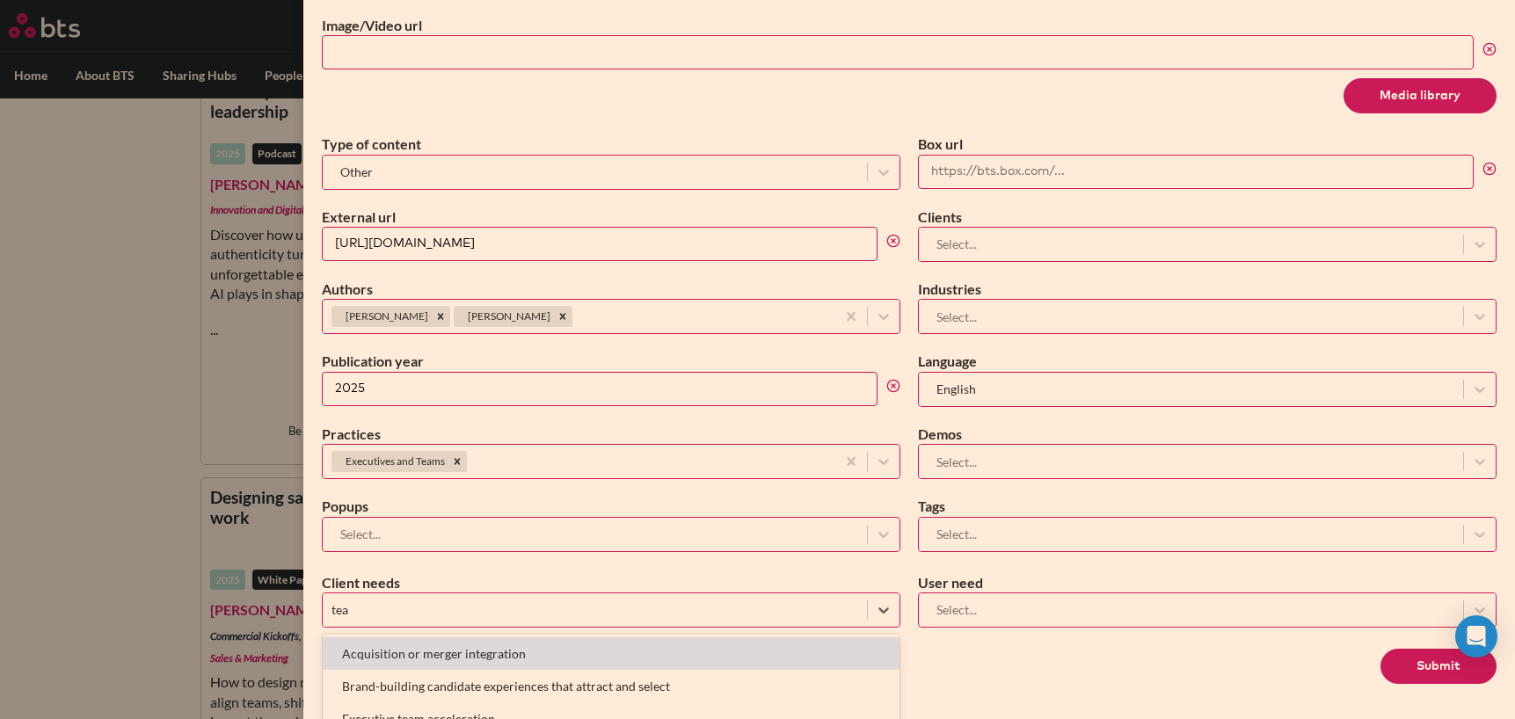
type input "team"
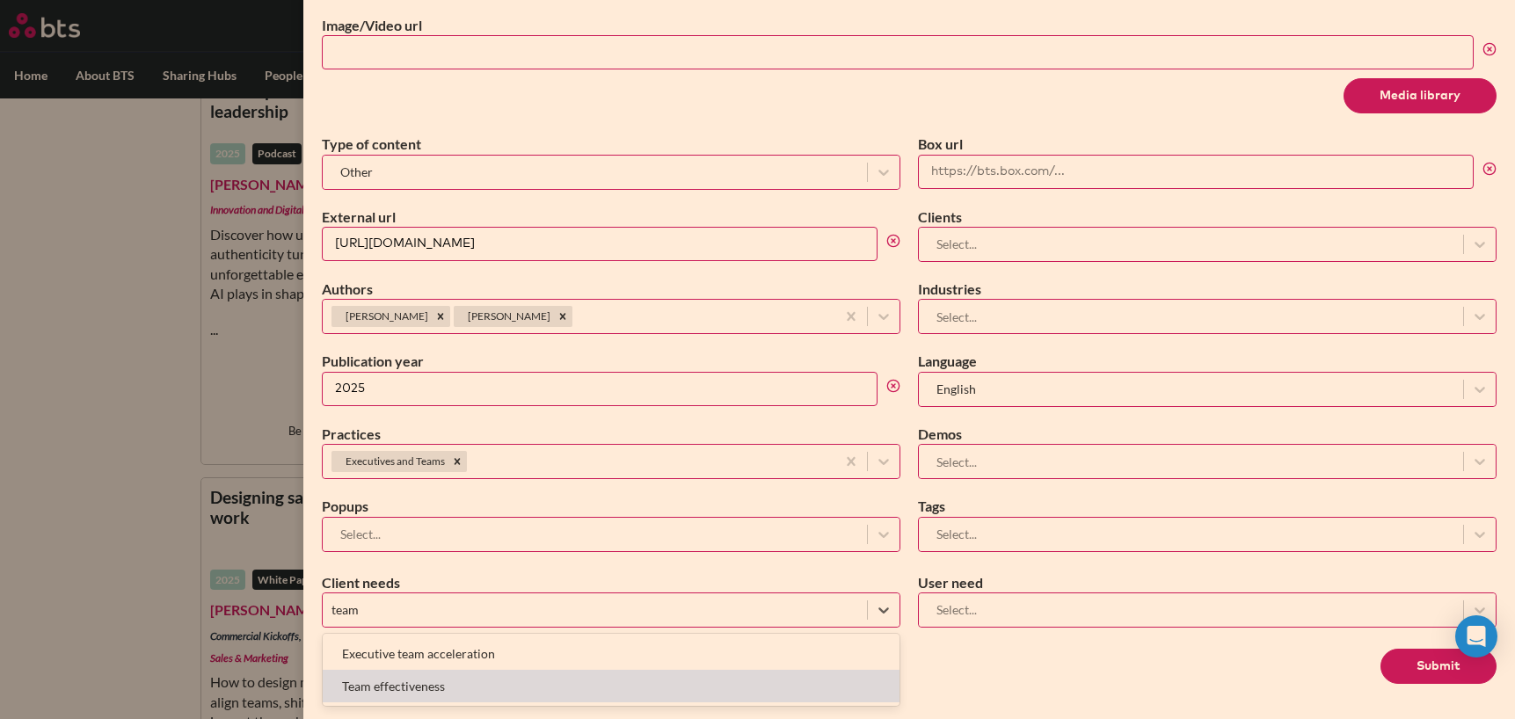
click at [434, 688] on div "Team effectiveness" at bounding box center [611, 686] width 577 height 33
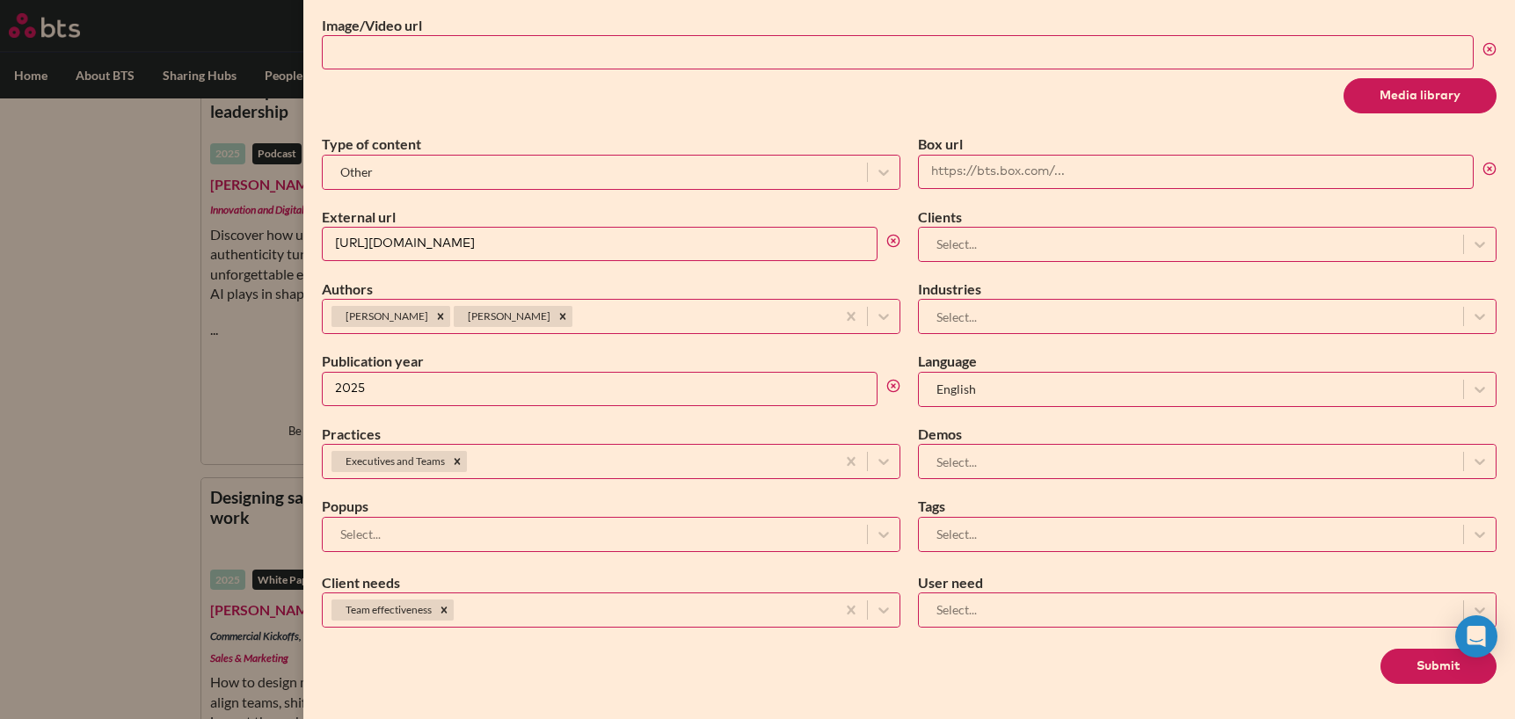
click at [1409, 652] on button "Submit" at bounding box center [1439, 666] width 116 height 35
